Goal: Share content

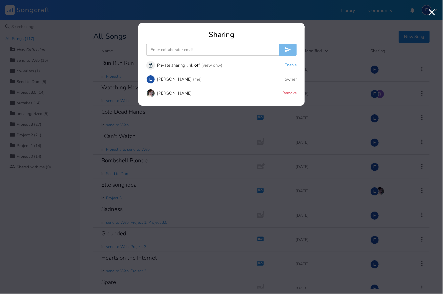
scroll to position [17, 0]
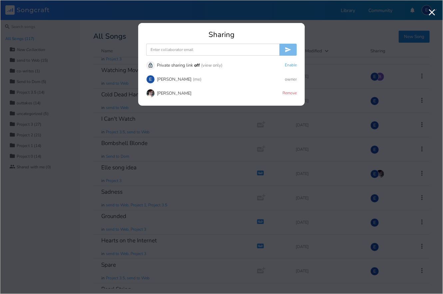
click at [151, 93] on img at bounding box center [150, 93] width 9 height 9
click at [432, 14] on icon "button" at bounding box center [432, 12] width 11 height 11
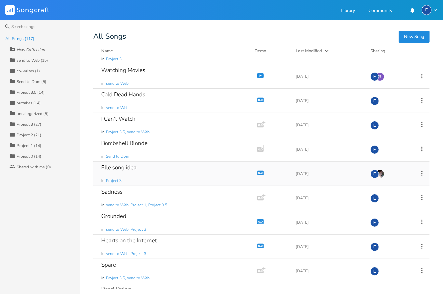
click at [134, 176] on div "Elle song idea in Project 3" at bounding box center [173, 174] width 145 height 24
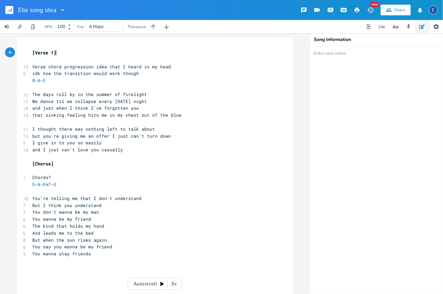
click at [435, 10] on div "E" at bounding box center [433, 10] width 9 height 9
click at [381, 8] on button "Share" at bounding box center [396, 10] width 30 height 11
click at [433, 25] on button "Preferences" at bounding box center [436, 26] width 13 height 13
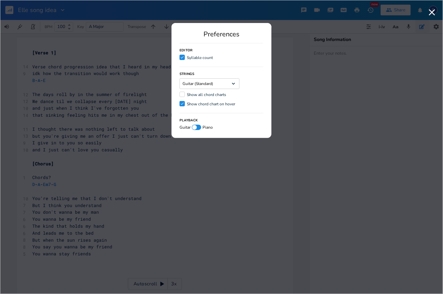
click at [262, 98] on div "Strings Guitar (Standard) Dropdown Show all chord charts Check Show chord chart…" at bounding box center [222, 87] width 84 height 41
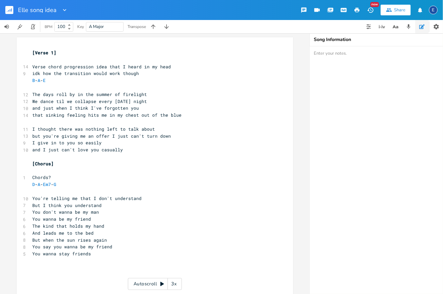
click at [432, 9] on div "E" at bounding box center [433, 10] width 9 height 9
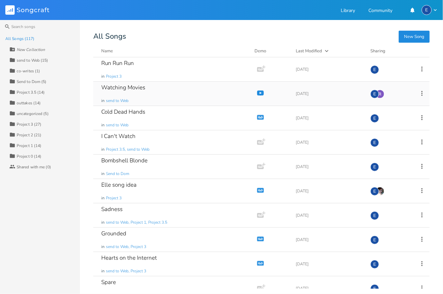
click at [149, 92] on div "Watching Movies in send to Web" at bounding box center [173, 94] width 145 height 24
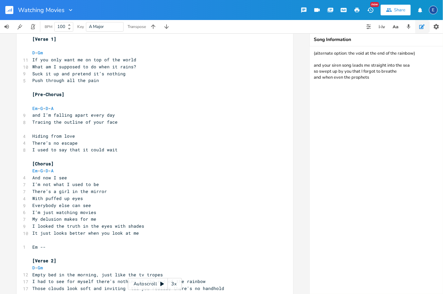
scroll to position [30, 0]
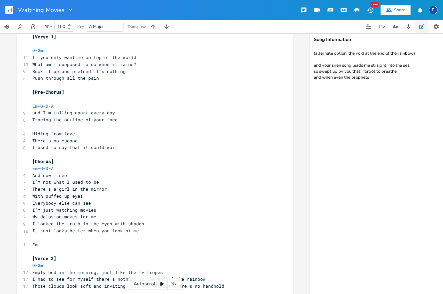
click at [389, 10] on icon "button" at bounding box center [389, 10] width 6 height 6
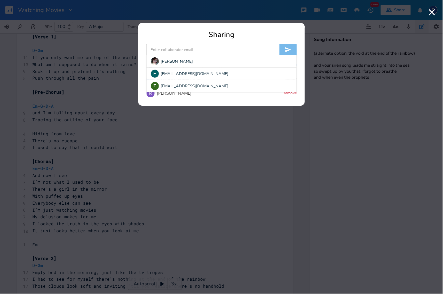
click at [200, 47] on input at bounding box center [212, 50] width 133 height 12
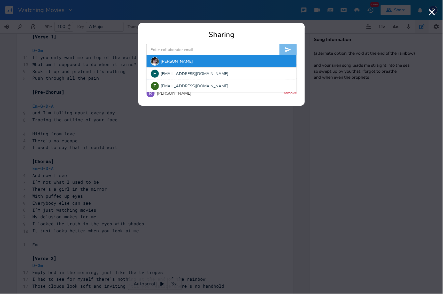
click at [193, 58] on div "[PERSON_NAME]" at bounding box center [222, 61] width 150 height 12
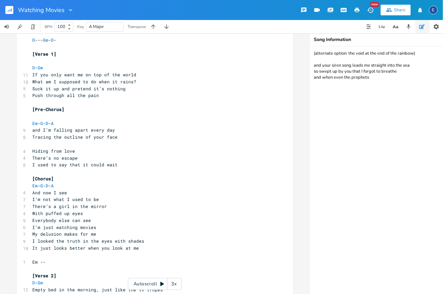
scroll to position [0, 0]
